Goal: Information Seeking & Learning: Find specific fact

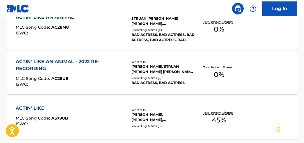
scroll to position [256, 0]
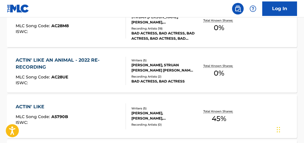
click at [223, 69] on span "0 %" at bounding box center [219, 73] width 10 height 10
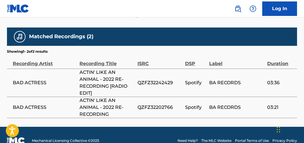
scroll to position [331, 0]
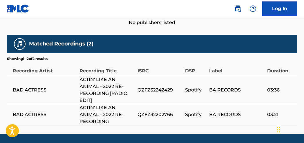
click at [160, 87] on span "QZFZ32242429" at bounding box center [160, 90] width 45 height 7
copy span "QZFZ32242429"
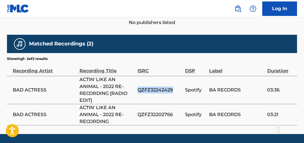
copy span "QZFZ32242429"
click at [165, 111] on span "QZFZ32202766" at bounding box center [160, 114] width 45 height 7
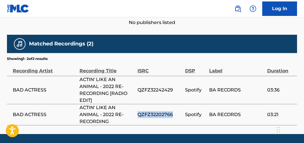
click at [165, 111] on span "QZFZ32202766" at bounding box center [160, 114] width 45 height 7
copy span "QZFZ32202766"
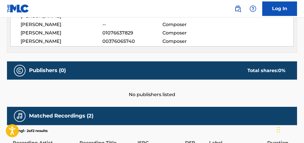
scroll to position [253, 0]
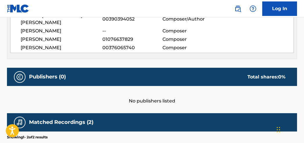
scroll to position [289, 0]
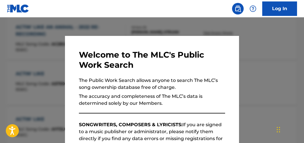
click at [122, 27] on div at bounding box center [152, 88] width 304 height 143
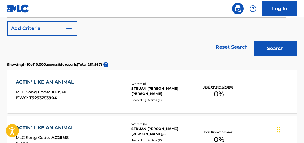
scroll to position [63, 0]
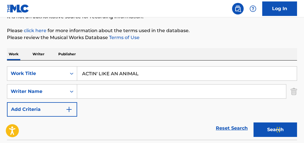
click at [95, 92] on input "Search Form" at bounding box center [181, 92] width 209 height 14
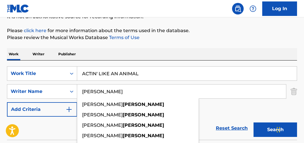
type input "[PERSON_NAME]"
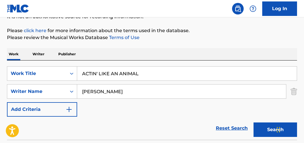
drag, startPoint x: 137, startPoint y: 70, endPoint x: 21, endPoint y: 41, distance: 119.7
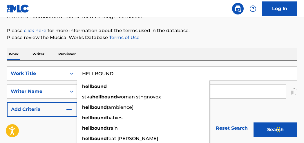
type input "HELLBOUND"
click at [254, 123] on button "Search" at bounding box center [276, 130] width 44 height 15
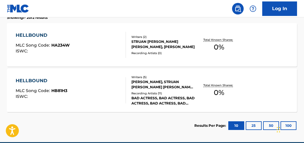
scroll to position [190, 0]
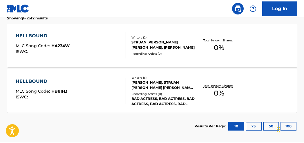
click at [231, 93] on div "Total Known Shares: 0 %" at bounding box center [219, 91] width 48 height 18
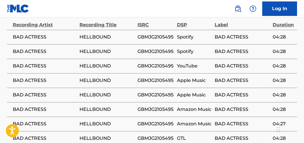
scroll to position [351, 0]
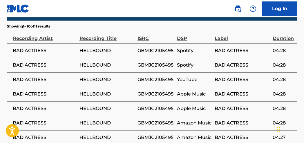
click at [161, 47] on span "GBMJG2105495" at bounding box center [156, 50] width 37 height 7
copy span "GBMJG2105495"
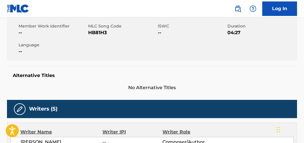
scroll to position [0, 0]
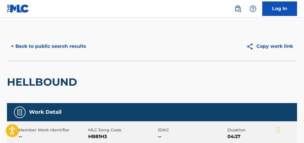
scroll to position [218, 0]
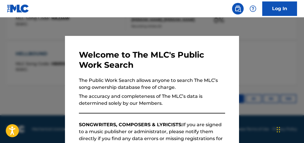
click at [290, 49] on div at bounding box center [152, 88] width 304 height 143
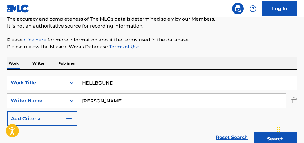
scroll to position [57, 0]
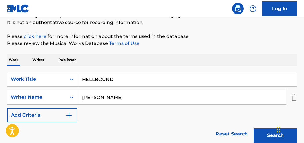
drag, startPoint x: 52, startPoint y: 72, endPoint x: 47, endPoint y: 62, distance: 11.3
click at [41, 68] on div "SearchWithCriteria023256a9-282c-4fe3-8834-3a9b504efb85 Work Title HELLBOUND Sea…" at bounding box center [152, 106] width 290 height 80
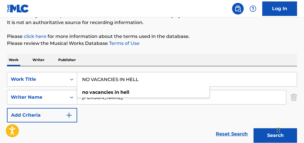
type input "NO VACANCIES IN HELL"
click at [254, 129] on button "Search" at bounding box center [276, 136] width 44 height 15
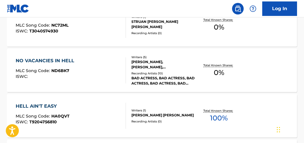
scroll to position [212, 0]
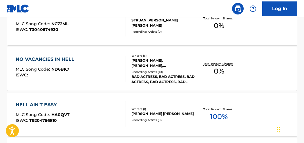
click at [215, 26] on span "0 %" at bounding box center [219, 26] width 10 height 10
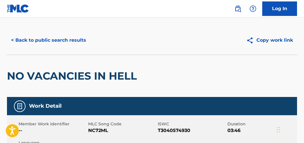
scroll to position [8, 0]
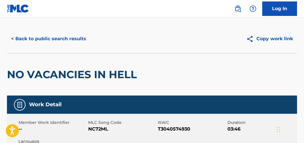
click at [178, 131] on span "T3040574930" at bounding box center [192, 129] width 68 height 7
copy span "T3040574930"
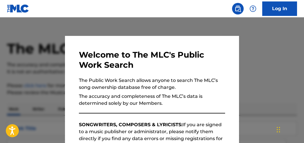
scroll to position [246, 0]
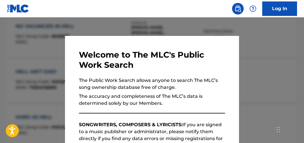
click at [286, 43] on div at bounding box center [152, 88] width 304 height 143
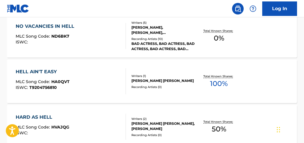
click at [221, 35] on span "0 %" at bounding box center [219, 38] width 10 height 10
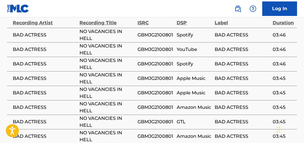
scroll to position [360, 0]
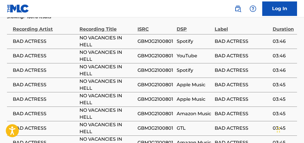
click at [153, 38] on span "GBMJG2100801" at bounding box center [156, 41] width 36 height 7
copy span "GBMJG2100801"
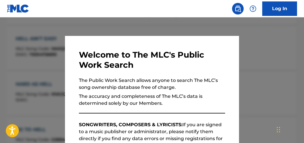
drag, startPoint x: 270, startPoint y: 33, endPoint x: 274, endPoint y: 35, distance: 4.6
click at [272, 34] on div at bounding box center [152, 88] width 304 height 143
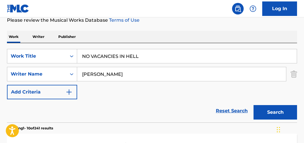
scroll to position [92, 0]
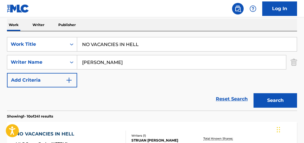
drag, startPoint x: 165, startPoint y: 46, endPoint x: 9, endPoint y: 1, distance: 162.8
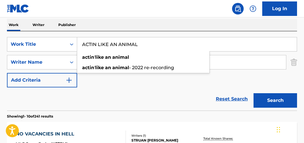
click at [254, 93] on button "Search" at bounding box center [276, 100] width 44 height 15
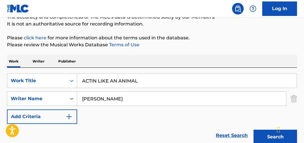
scroll to position [74, 0]
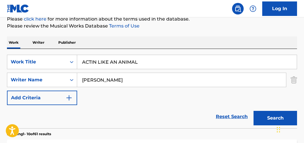
drag, startPoint x: 106, startPoint y: 53, endPoint x: 30, endPoint y: 35, distance: 77.9
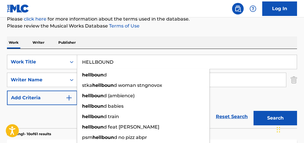
type input "HELLBOUND"
click at [254, 111] on button "Search" at bounding box center [276, 118] width 44 height 15
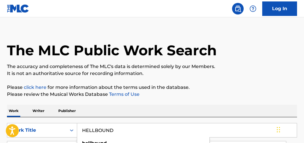
scroll to position [0, 0]
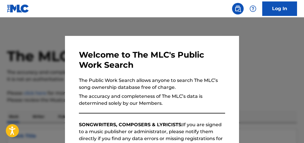
drag, startPoint x: 287, startPoint y: 62, endPoint x: 294, endPoint y: 63, distance: 6.7
click at [287, 62] on div at bounding box center [152, 88] width 304 height 143
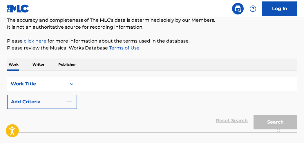
scroll to position [57, 0]
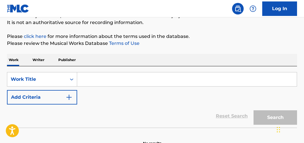
click at [86, 80] on input "Search Form" at bounding box center [187, 80] width 220 height 14
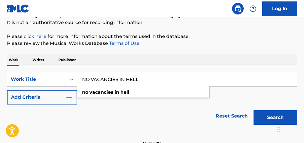
type input "NO VACANCIES IN HELL"
click at [65, 98] on button "Add Criteria" at bounding box center [42, 97] width 70 height 15
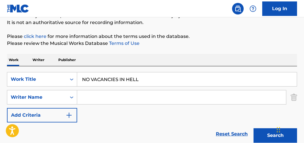
click at [114, 100] on input "Search Form" at bounding box center [181, 98] width 209 height 14
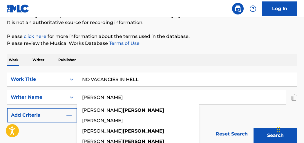
type input "[PERSON_NAME]"
click at [254, 129] on button "Search" at bounding box center [276, 136] width 44 height 15
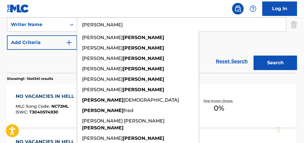
scroll to position [134, 0]
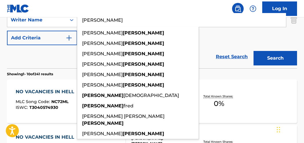
click at [291, 30] on div "SearchWithCriteria6d89c364-676e-41b2-9791-ea94fa1c393f Work Title NO VACANCIES …" at bounding box center [152, 20] width 290 height 51
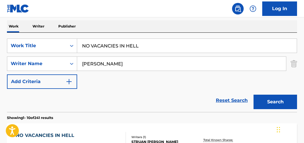
scroll to position [88, 0]
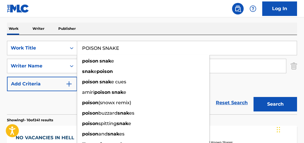
type input "POISON SNAKE"
click at [254, 97] on button "Search" at bounding box center [276, 104] width 44 height 15
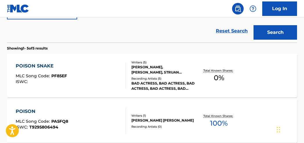
scroll to position [158, 0]
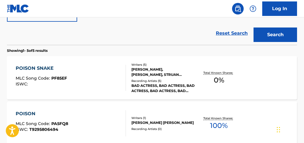
click at [235, 72] on p "Total Known Shares:" at bounding box center [218, 73] width 31 height 4
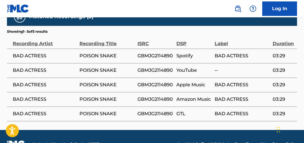
scroll to position [339, 0]
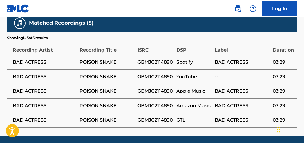
click at [163, 59] on span "GBMJG2114890" at bounding box center [156, 62] width 36 height 7
copy span "GBMJG2114890"
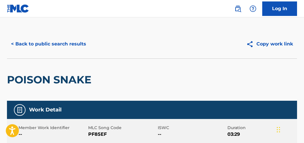
scroll to position [0, 0]
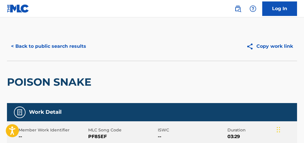
scroll to position [191, 0]
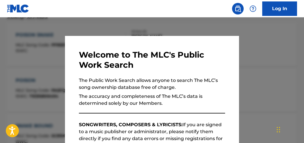
click at [300, 45] on div at bounding box center [152, 88] width 304 height 143
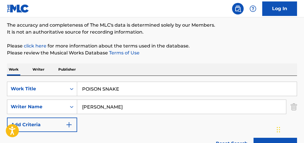
scroll to position [48, 0]
drag, startPoint x: 119, startPoint y: 86, endPoint x: 34, endPoint y: 24, distance: 105.3
type input "E"
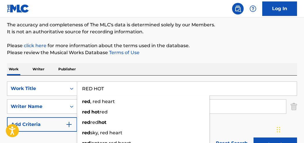
type input "RED HOT"
click at [254, 138] on button "Search" at bounding box center [276, 145] width 44 height 15
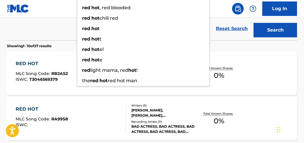
scroll to position [167, 0]
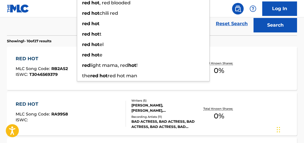
click at [275, 57] on div "RED HOT MLC Song Code : RB2AS2 ISWC : T3046569379 Writers ( 1 ) STRUAN [PERSON_…" at bounding box center [152, 69] width 290 height 44
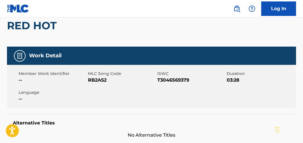
scroll to position [55, 0]
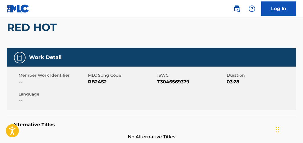
click at [177, 81] on span "T3046569379" at bounding box center [191, 82] width 68 height 7
copy span "T3046569379"
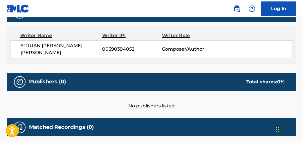
scroll to position [0, 0]
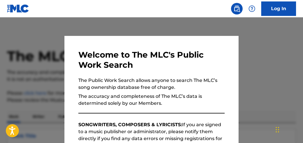
scroll to position [201, 0]
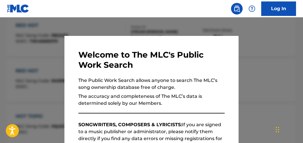
drag, startPoint x: 284, startPoint y: 62, endPoint x: 301, endPoint y: 60, distance: 16.6
click at [284, 62] on div at bounding box center [151, 88] width 303 height 143
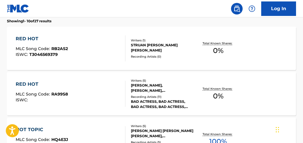
scroll to position [185, 0]
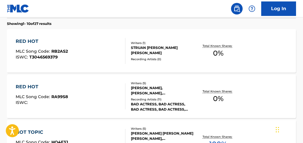
click at [218, 95] on span "0 %" at bounding box center [218, 99] width 10 height 10
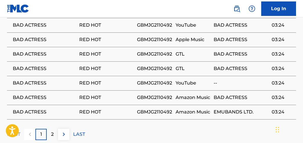
scroll to position [414, 0]
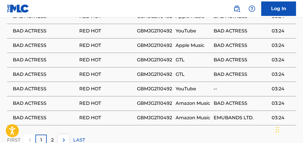
click at [163, 86] on span "GBMJG2110492" at bounding box center [155, 89] width 36 height 7
copy span "GBMJG2110492"
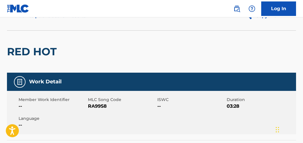
scroll to position [20, 0]
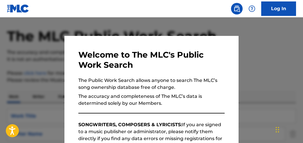
scroll to position [218, 0]
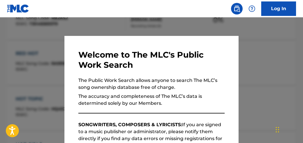
drag, startPoint x: 169, startPoint y: 25, endPoint x: 177, endPoint y: 28, distance: 8.5
click at [170, 25] on div at bounding box center [151, 88] width 303 height 143
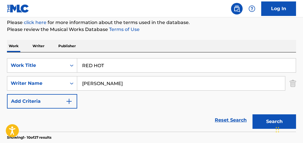
scroll to position [80, 0]
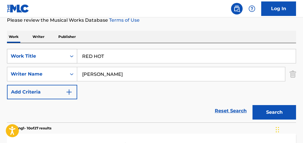
click at [57, 55] on div "Work Title" at bounding box center [37, 56] width 52 height 7
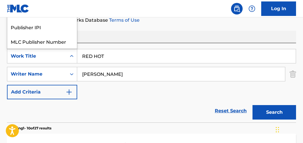
scroll to position [15, 0]
click at [111, 64] on div "SearchWithCriteria6d89c364-676e-41b2-9791-ea94fa1c393f 7 results available. Use…" at bounding box center [151, 74] width 289 height 51
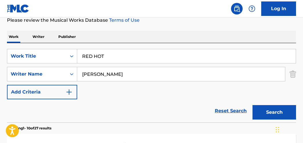
click at [12, 37] on p "Work" at bounding box center [13, 37] width 13 height 12
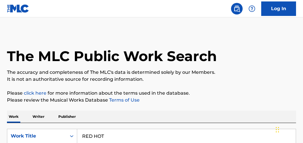
click at [43, 116] on p "Writer" at bounding box center [38, 117] width 15 height 12
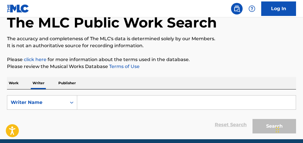
scroll to position [58, 0]
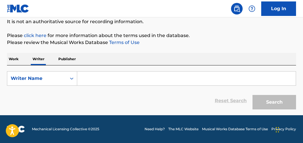
click at [127, 80] on input "Search Form" at bounding box center [186, 79] width 219 height 14
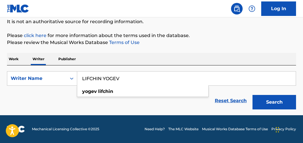
type input "LIFCHIN YOGEV"
click at [253, 95] on button "Search" at bounding box center [275, 102] width 44 height 15
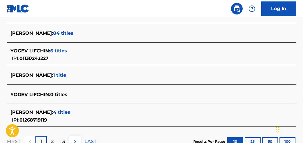
scroll to position [250, 0]
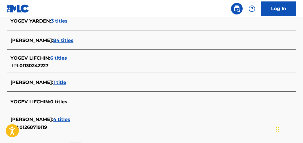
click at [60, 59] on span "6 titles" at bounding box center [58, 58] width 17 height 6
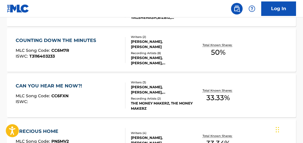
scroll to position [300, 0]
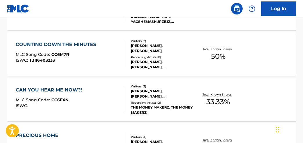
click at [226, 97] on span "33.33 %" at bounding box center [218, 102] width 24 height 10
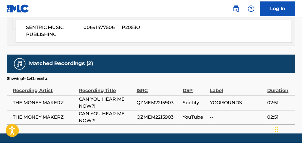
scroll to position [360, 0]
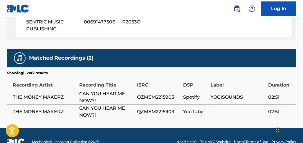
click at [147, 97] on span "QZMEM2215903" at bounding box center [158, 97] width 43 height 7
copy span "QZMEM2215903"
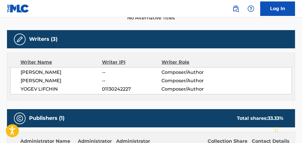
scroll to position [174, 0]
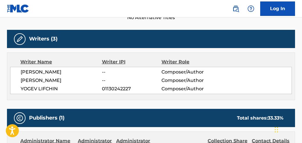
click at [50, 72] on span "[PERSON_NAME]" at bounding box center [61, 72] width 81 height 7
copy div "[PERSON_NAME]"
click at [49, 82] on span "[PERSON_NAME]" at bounding box center [61, 80] width 81 height 7
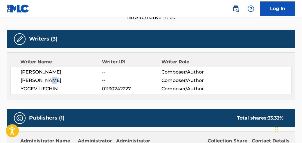
click at [49, 82] on span "[PERSON_NAME]" at bounding box center [61, 80] width 81 height 7
copy div "[PERSON_NAME]"
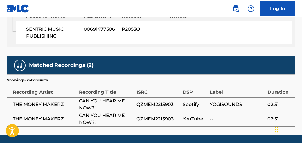
scroll to position [372, 0]
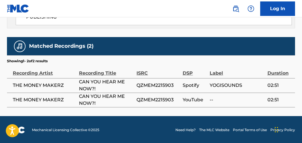
click at [56, 86] on span "THE MONEY MAKERZ" at bounding box center [44, 85] width 63 height 7
copy div "THE MONEY MAKERZ"
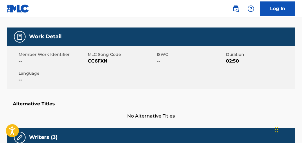
scroll to position [0, 0]
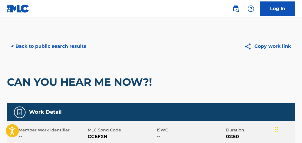
scroll to position [75, 0]
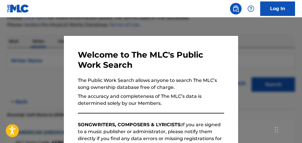
drag, startPoint x: 294, startPoint y: 53, endPoint x: 297, endPoint y: 53, distance: 2.9
click at [295, 53] on div at bounding box center [151, 88] width 302 height 143
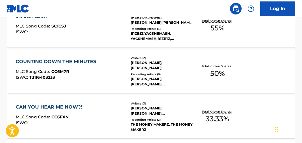
scroll to position [284, 0]
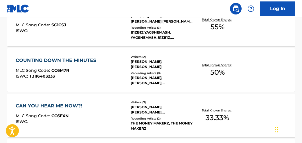
click at [223, 76] on span "50 %" at bounding box center [217, 72] width 15 height 10
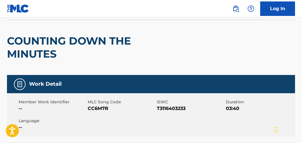
scroll to position [40, 0]
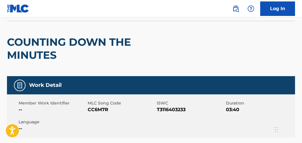
click at [179, 108] on span "T3116403233" at bounding box center [191, 110] width 68 height 7
copy span "T3116403233"
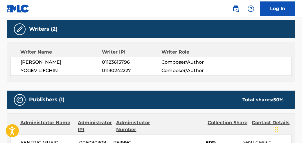
scroll to position [196, 0]
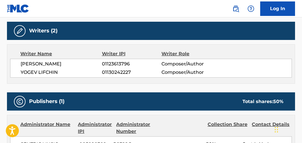
click at [54, 61] on span "[PERSON_NAME]" at bounding box center [61, 64] width 81 height 7
copy div "[PERSON_NAME]"
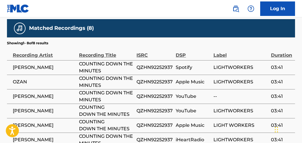
scroll to position [390, 0]
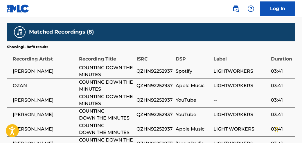
click at [159, 68] on span "QZHN92252937" at bounding box center [154, 71] width 36 height 7
drag, startPoint x: 159, startPoint y: 68, endPoint x: 148, endPoint y: 64, distance: 11.8
click at [148, 68] on span "QZHN92252937" at bounding box center [154, 71] width 36 height 7
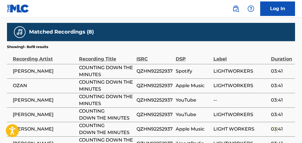
click at [148, 68] on span "QZHN92252937" at bounding box center [154, 71] width 36 height 7
copy span "QZHN92252937"
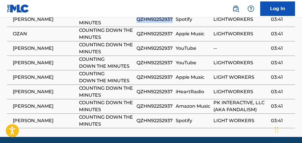
scroll to position [446, 0]
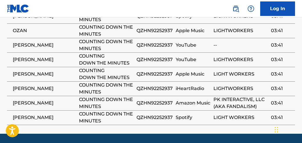
click at [41, 43] on span "[PERSON_NAME]" at bounding box center [44, 45] width 63 height 7
click at [41, 42] on span "[PERSON_NAME]" at bounding box center [44, 45] width 63 height 7
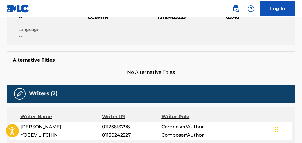
scroll to position [0, 0]
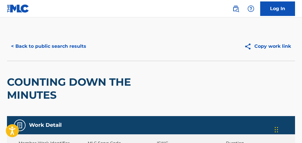
click at [32, 47] on button "< Back to public search results" at bounding box center [48, 46] width 83 height 15
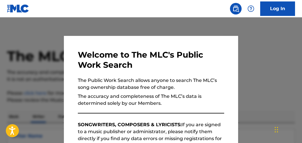
scroll to position [75, 0]
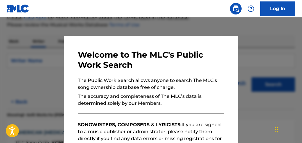
click at [279, 38] on div at bounding box center [151, 88] width 302 height 143
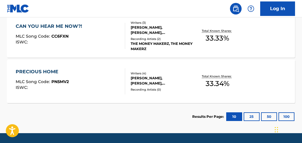
scroll to position [360, 0]
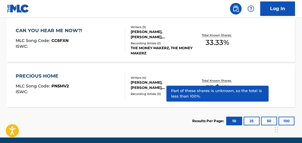
click at [215, 79] on p "Total Known Shares:" at bounding box center [217, 81] width 31 height 4
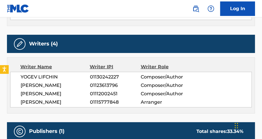
scroll to position [216, 0]
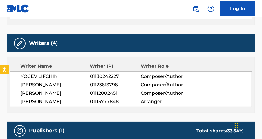
click at [34, 84] on span "[PERSON_NAME]" at bounding box center [55, 85] width 69 height 7
click at [26, 95] on span "[PERSON_NAME]" at bounding box center [55, 93] width 69 height 7
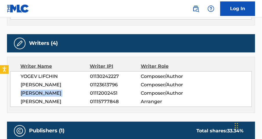
click at [26, 95] on span "[PERSON_NAME]" at bounding box center [55, 93] width 69 height 7
click at [52, 97] on div "YOGEV LIFCHIN 01130242227 Composer/Author [PERSON_NAME] 01123613796 Composer/Au…" at bounding box center [131, 89] width 242 height 36
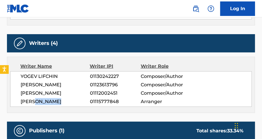
click at [52, 98] on span "[PERSON_NAME]" at bounding box center [55, 101] width 69 height 7
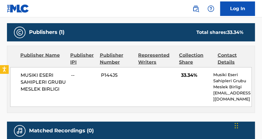
scroll to position [301, 0]
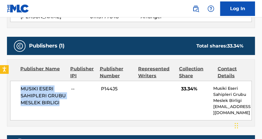
drag, startPoint x: 19, startPoint y: 87, endPoint x: 66, endPoint y: 105, distance: 49.5
click at [66, 105] on div "MUSIKI ESERI SAHIPLERI GRUBU MESLEK BIRLIGI -- P144J5 33.34% Musiki Eseri Sahip…" at bounding box center [131, 101] width 242 height 40
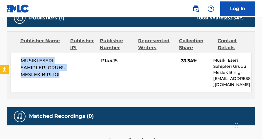
scroll to position [189, 0]
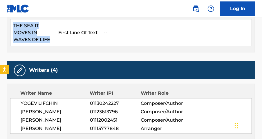
drag, startPoint x: 13, startPoint y: 25, endPoint x: 36, endPoint y: 39, distance: 26.4
click at [52, 42] on td "THE SEA IT MOVES IN WAVES OF LIFE" at bounding box center [32, 32] width 45 height 27
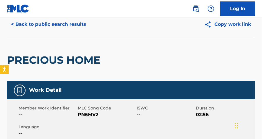
scroll to position [20, 0]
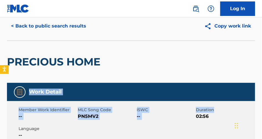
drag, startPoint x: 262, startPoint y: 45, endPoint x: 259, endPoint y: 95, distance: 50.3
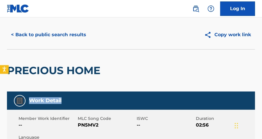
scroll to position [0, 0]
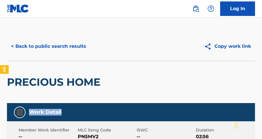
click at [39, 44] on button "< Back to public search results" at bounding box center [48, 46] width 83 height 15
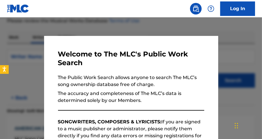
click at [245, 26] on div at bounding box center [131, 86] width 262 height 139
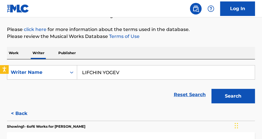
scroll to position [57, 0]
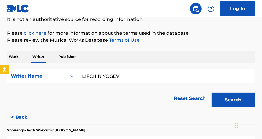
click at [72, 76] on div "SearchWithCriteria884e950b-641b-4a0a-80f4-4caf4d30d9ee Writer Name [PERSON_NAME]" at bounding box center [131, 76] width 248 height 15
paste input "[PERSON_NAME]"
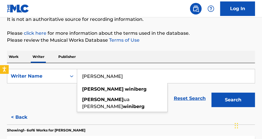
type input "[PERSON_NAME]"
click at [236, 101] on button "Search" at bounding box center [234, 100] width 44 height 15
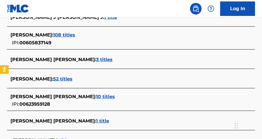
scroll to position [189, 0]
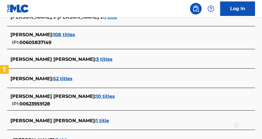
click at [60, 79] on span "52 titles" at bounding box center [62, 79] width 19 height 6
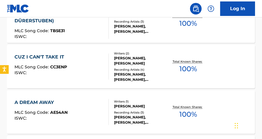
scroll to position [568, 0]
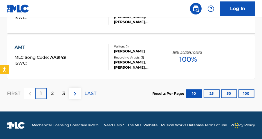
click at [247, 94] on button "100" at bounding box center [247, 94] width 16 height 9
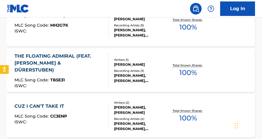
scroll to position [240, 0]
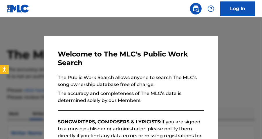
drag, startPoint x: 178, startPoint y: 24, endPoint x: 175, endPoint y: 40, distance: 15.9
click at [178, 24] on div at bounding box center [131, 86] width 262 height 139
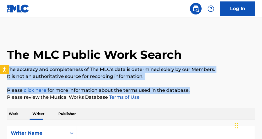
drag, startPoint x: 262, startPoint y: 48, endPoint x: 262, endPoint y: 80, distance: 31.6
click at [262, 82] on html "Press Alt+1 for screen-reader mode, Alt+0 to cancel Accessibility Screen-Reader…" at bounding box center [131, 69] width 262 height 139
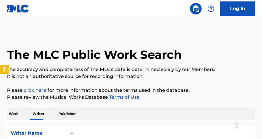
paste input "[PERSON_NAME]"
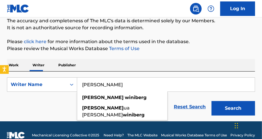
scroll to position [50, 0]
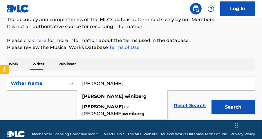
type input "[PERSON_NAME]"
click at [262, 64] on div "The MLC Public Work Search The accuracy and completeness of The MLC's data is d…" at bounding box center [131, 50] width 262 height 136
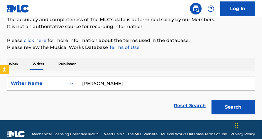
click at [223, 109] on button "Search" at bounding box center [234, 107] width 44 height 15
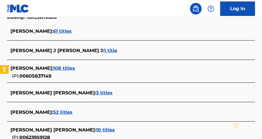
scroll to position [156, 0]
click at [75, 69] on span "108 titles" at bounding box center [64, 69] width 22 height 6
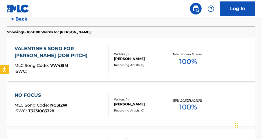
scroll to position [568, 0]
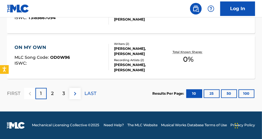
click at [246, 97] on button "100" at bounding box center [247, 94] width 16 height 9
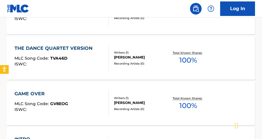
scroll to position [546, 0]
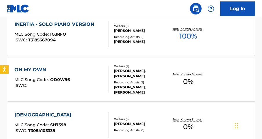
click at [192, 82] on span "0 %" at bounding box center [188, 82] width 10 height 10
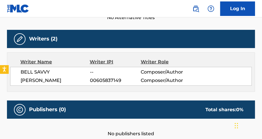
scroll to position [173, 0]
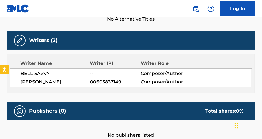
click at [41, 74] on span "BELL SAVVY" at bounding box center [55, 73] width 69 height 7
copy div "BELL SAVVY"
click at [45, 71] on span "BELL SAVVY" at bounding box center [55, 73] width 69 height 7
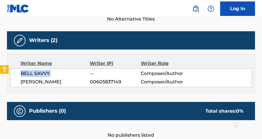
click at [45, 71] on span "BELL SAVVY" at bounding box center [55, 73] width 69 height 7
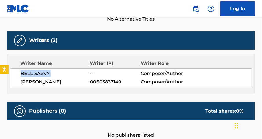
click at [43, 72] on span "BELL SAVVY" at bounding box center [55, 73] width 69 height 7
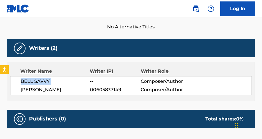
scroll to position [165, 0]
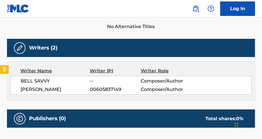
click at [262, 69] on div "< Back to public search results Copy work link ON MY OWN Work Detail Member Wor…" at bounding box center [131, 45] width 262 height 359
drag, startPoint x: 262, startPoint y: 67, endPoint x: 259, endPoint y: 71, distance: 4.4
click at [262, 71] on div "< Back to public search results Copy work link ON MY OWN Work Detail Member Wor…" at bounding box center [131, 45] width 262 height 359
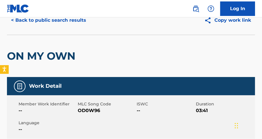
scroll to position [0, 0]
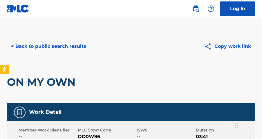
click at [44, 45] on button "< Back to public search results" at bounding box center [48, 46] width 83 height 15
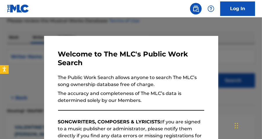
click at [237, 50] on div at bounding box center [131, 86] width 262 height 139
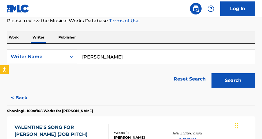
scroll to position [637, 0]
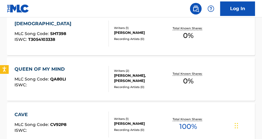
click at [181, 78] on div "Total Known Shares: 0 %" at bounding box center [188, 80] width 41 height 18
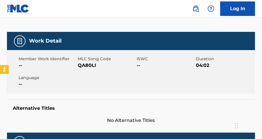
scroll to position [71, 0]
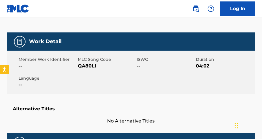
scroll to position [77, 0]
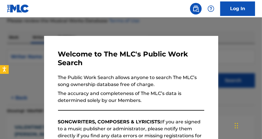
drag, startPoint x: 171, startPoint y: 26, endPoint x: 240, endPoint y: 27, distance: 69.7
click at [171, 26] on div at bounding box center [131, 86] width 262 height 139
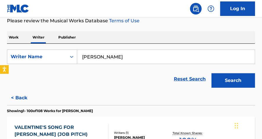
scroll to position [546, 0]
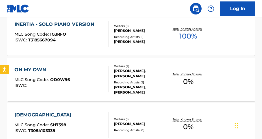
click at [124, 12] on nav "Log In" at bounding box center [131, 8] width 262 height 17
click at [180, 124] on div "Total Known Shares: 0 %" at bounding box center [188, 125] width 41 height 18
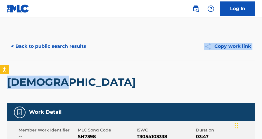
drag, startPoint x: 262, startPoint y: 48, endPoint x: 263, endPoint y: 59, distance: 11.6
click at [262, 69] on html "Accessibility Screen-Reader Guide, Feedback, and Issue Reporting | New window L…" at bounding box center [131, 69] width 262 height 139
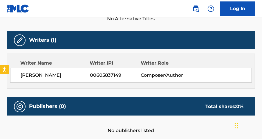
scroll to position [170, 0]
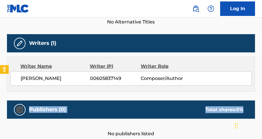
drag, startPoint x: 262, startPoint y: 88, endPoint x: 259, endPoint y: 99, distance: 10.7
click at [259, 99] on div "< Back to public search results Copy work link SANTARIA Work Detail Member Work…" at bounding box center [131, 22] width 262 height 321
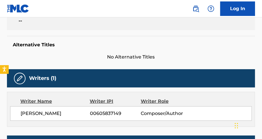
scroll to position [48, 0]
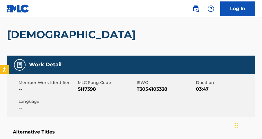
click at [163, 91] on span "T3054103338" at bounding box center [166, 89] width 58 height 7
drag, startPoint x: 163, startPoint y: 91, endPoint x: 157, endPoint y: 88, distance: 6.5
click at [157, 88] on span "T3054103338" at bounding box center [166, 89] width 58 height 7
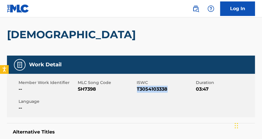
copy span "T3054103338"
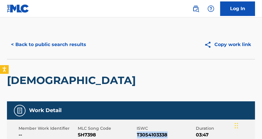
scroll to position [0, 0]
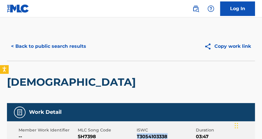
click at [75, 47] on button "< Back to public search results" at bounding box center [48, 46] width 83 height 15
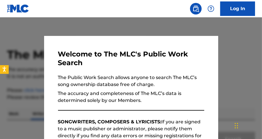
scroll to position [77, 0]
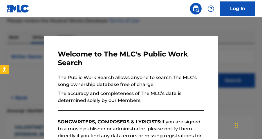
drag, startPoint x: 247, startPoint y: 49, endPoint x: 243, endPoint y: 48, distance: 3.9
click at [246, 48] on div at bounding box center [131, 86] width 262 height 139
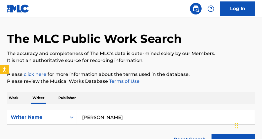
scroll to position [40, 0]
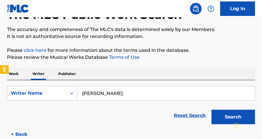
click at [16, 72] on p "Work" at bounding box center [13, 74] width 13 height 12
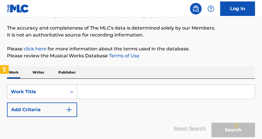
scroll to position [52, 0]
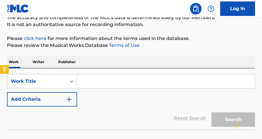
click at [161, 79] on input "Search Form" at bounding box center [166, 82] width 178 height 14
click at [159, 80] on input "Search Form" at bounding box center [166, 82] width 178 height 14
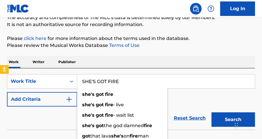
type input "SHE'S GOT FIRE"
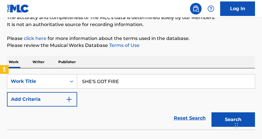
click at [70, 104] on button "Add Criteria" at bounding box center [42, 99] width 70 height 15
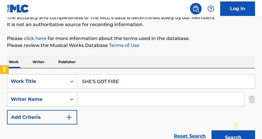
click at [96, 99] on input "Search Form" at bounding box center [160, 100] width 167 height 14
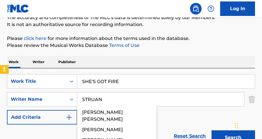
type input "STRUAN"
click at [212, 131] on button "Search" at bounding box center [234, 138] width 44 height 15
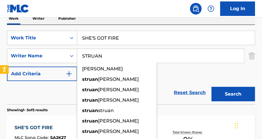
scroll to position [64, 0]
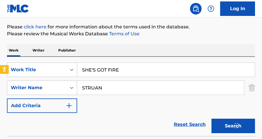
click at [201, 54] on div "Work Writer Publisher" at bounding box center [131, 50] width 248 height 12
click at [223, 128] on button "Search" at bounding box center [234, 126] width 44 height 15
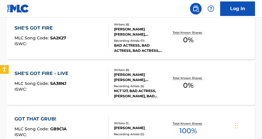
scroll to position [192, 0]
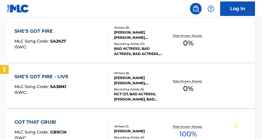
click at [192, 48] on div "Total Known Shares: 0 %" at bounding box center [188, 41] width 41 height 18
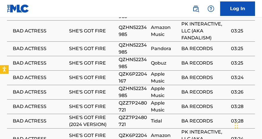
scroll to position [372, 0]
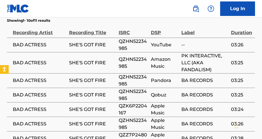
scroll to position [225, 0]
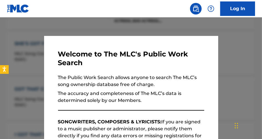
click at [242, 44] on div at bounding box center [131, 86] width 262 height 139
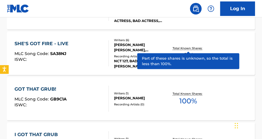
click at [182, 47] on p "Total Known Shares:" at bounding box center [188, 48] width 31 height 4
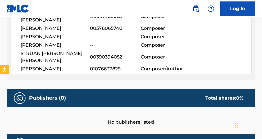
scroll to position [200, 0]
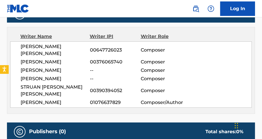
click at [62, 45] on span "MARK DAVID ALLISON" at bounding box center [55, 50] width 69 height 14
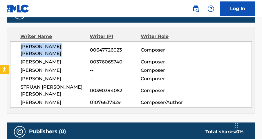
click at [62, 45] on span "MARK DAVID ALLISON" at bounding box center [55, 50] width 69 height 14
copy div "MARK DAVID ALLISON"
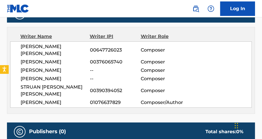
click at [42, 59] on span "[PERSON_NAME]" at bounding box center [55, 62] width 69 height 7
copy div "[PERSON_NAME]"
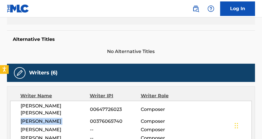
scroll to position [0, 0]
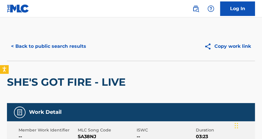
scroll to position [258, 0]
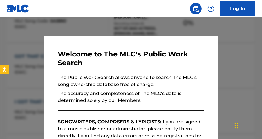
click at [182, 32] on div at bounding box center [131, 86] width 262 height 139
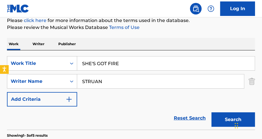
scroll to position [72, 0]
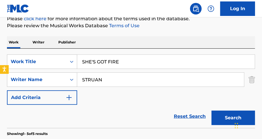
click at [138, 65] on input "SHE'S GOT FIRE" at bounding box center [166, 62] width 178 height 14
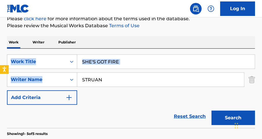
drag, startPoint x: 262, startPoint y: 54, endPoint x: 259, endPoint y: 62, distance: 7.7
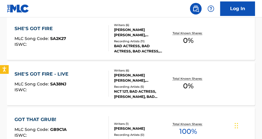
scroll to position [190, 0]
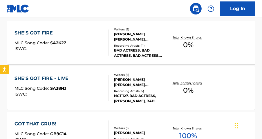
click at [192, 55] on div "SHE'S GOT FIRE MLC Song Code : SA2K27 ISWC : Writers ( 6 ) MARK DAVID ALLISON, …" at bounding box center [131, 43] width 248 height 44
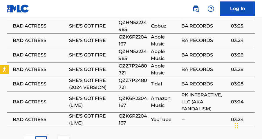
scroll to position [437, 0]
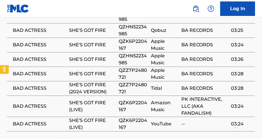
click at [134, 53] on span "QZHN52234985" at bounding box center [133, 60] width 29 height 14
copy span "QZHN52234985"
click at [130, 100] on span "QZK6P2204167" at bounding box center [133, 107] width 29 height 14
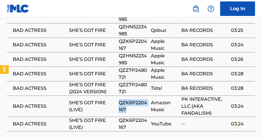
copy span "QZK6P2204167"
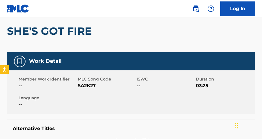
scroll to position [3, 0]
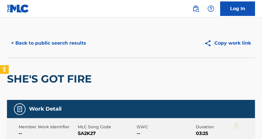
click at [68, 45] on button "< Back to public search results" at bounding box center [48, 43] width 83 height 15
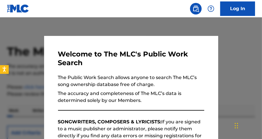
scroll to position [223, 0]
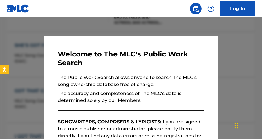
click at [245, 49] on div at bounding box center [131, 86] width 262 height 139
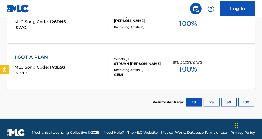
click at [251, 103] on button "100" at bounding box center [247, 102] width 16 height 9
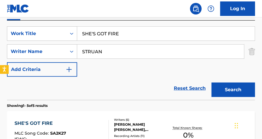
scroll to position [110, 0]
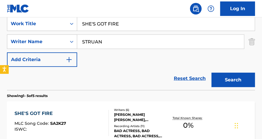
click at [238, 81] on button "Search" at bounding box center [234, 80] width 44 height 15
drag, startPoint x: 262, startPoint y: 42, endPoint x: 262, endPoint y: 48, distance: 6.4
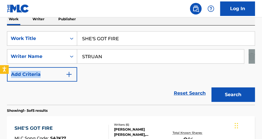
scroll to position [92, 0]
